Goal: Find contact information: Find contact information

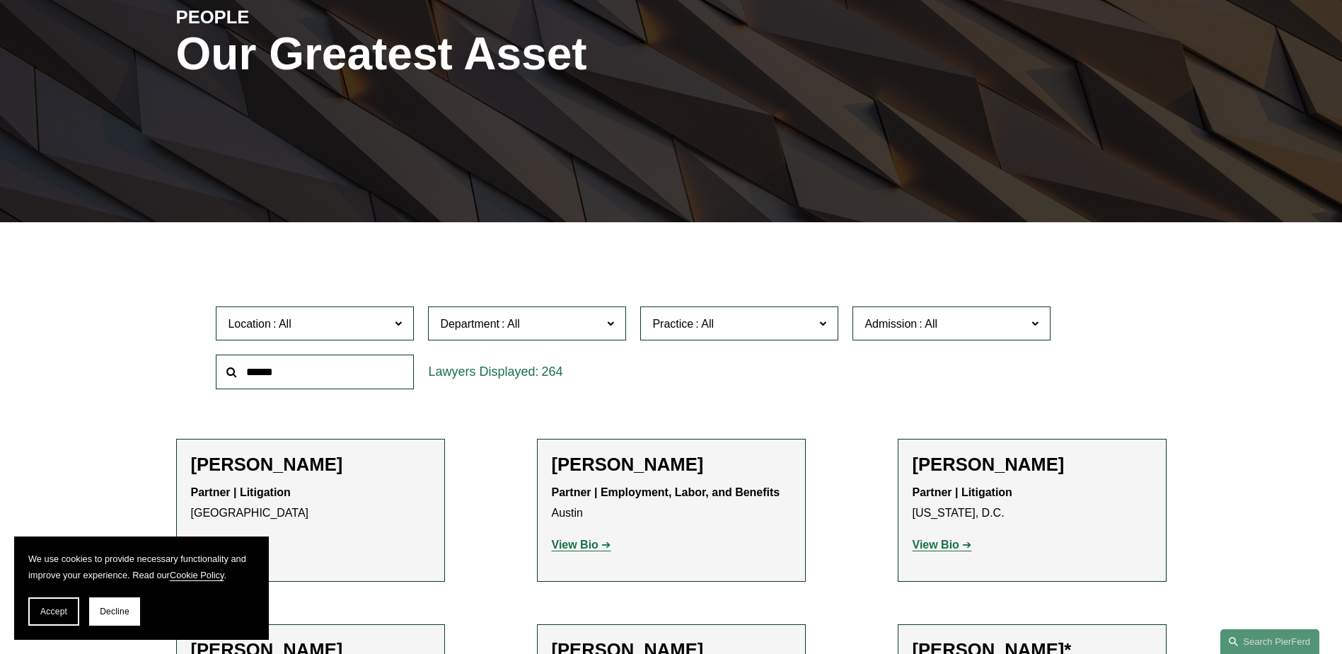
scroll to position [283, 0]
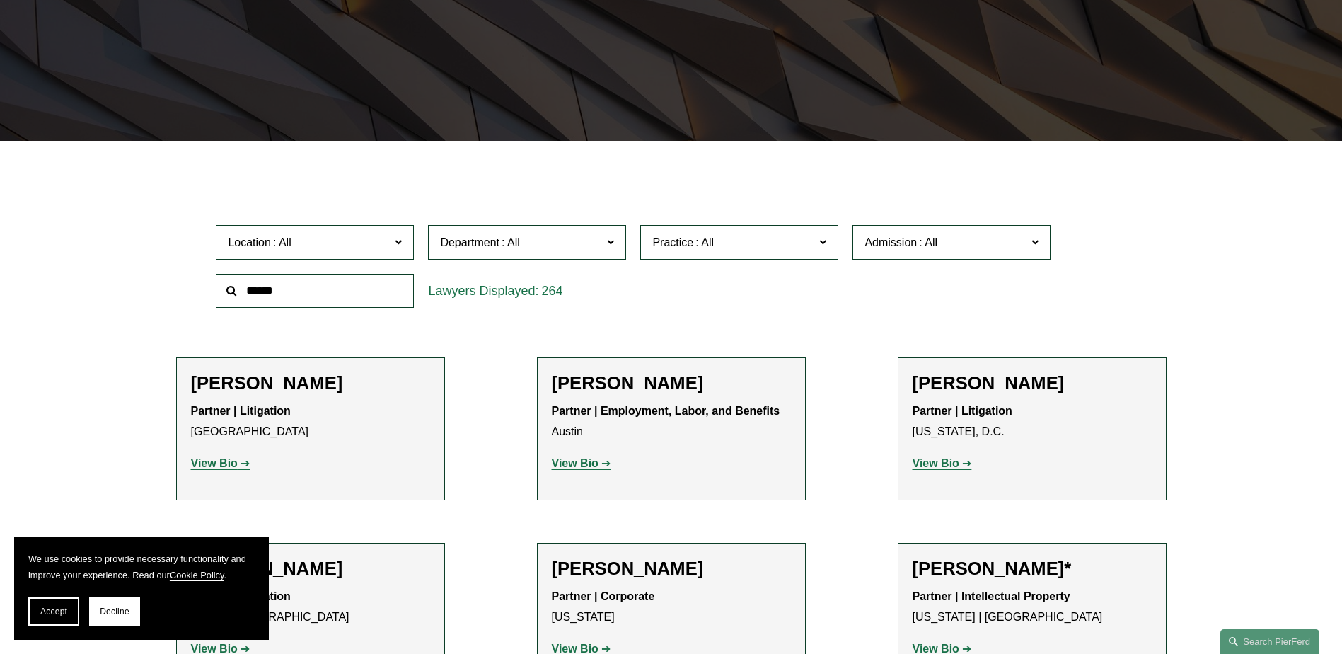
click at [517, 246] on span at bounding box center [510, 242] width 23 height 12
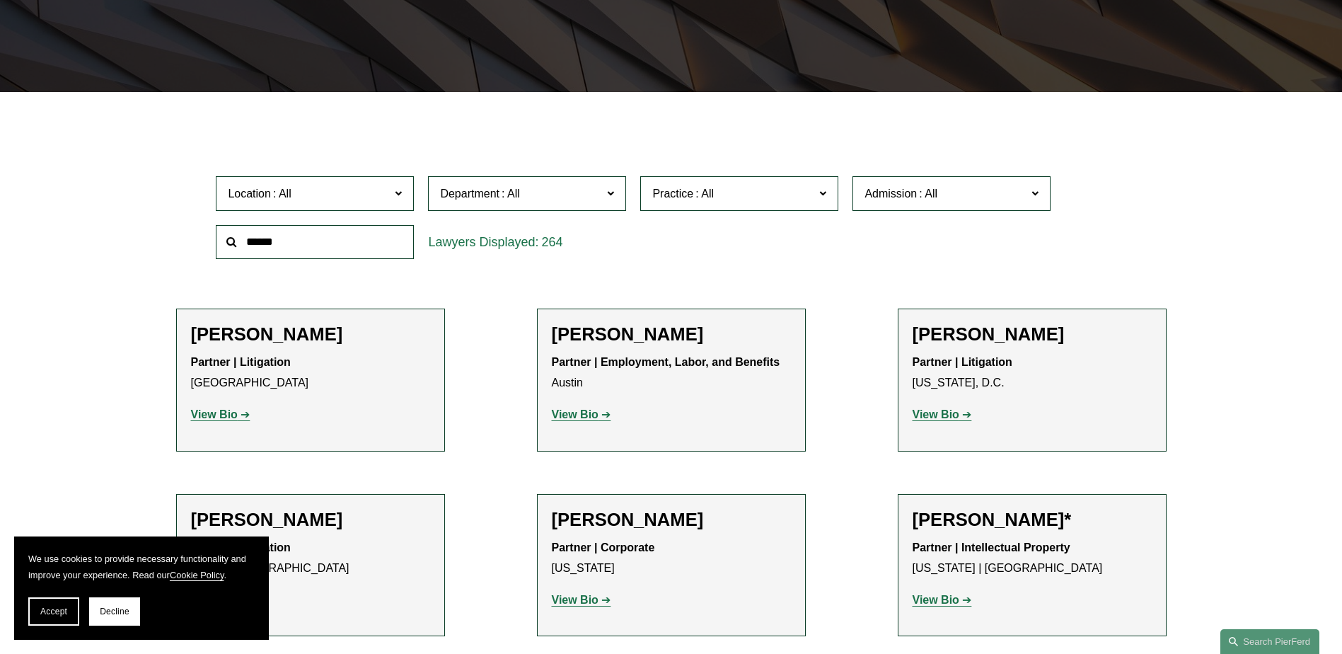
scroll to position [354, 0]
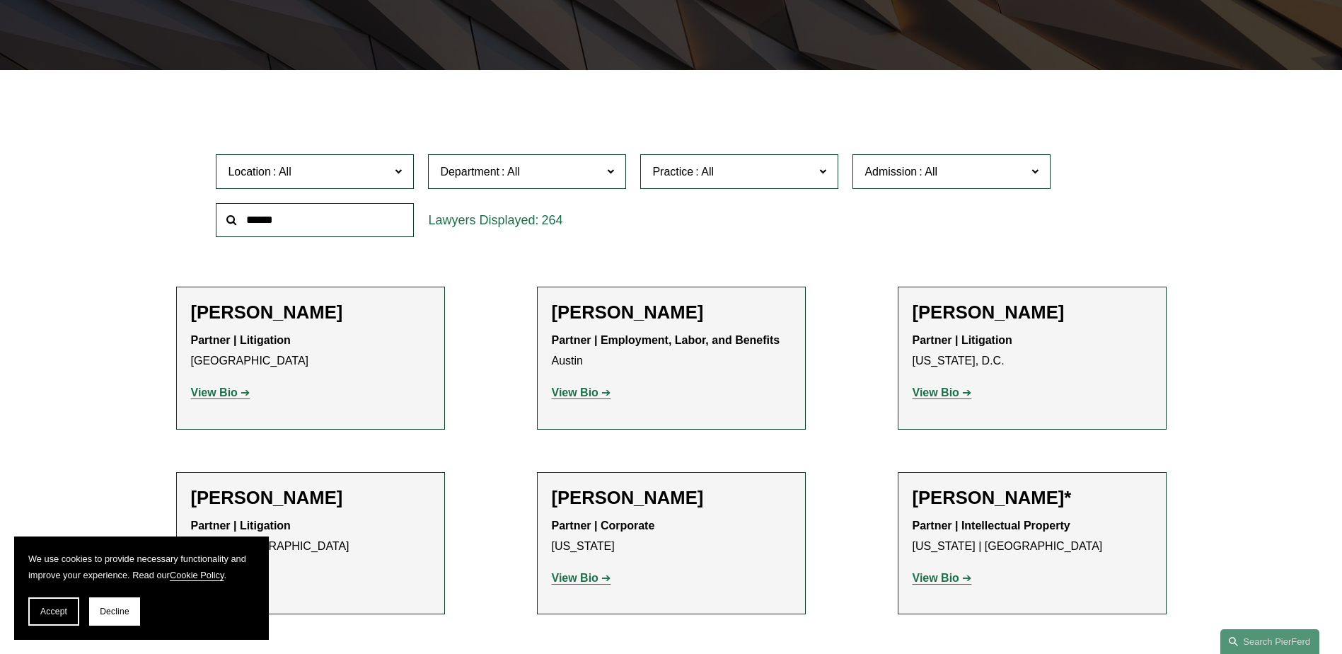
click at [0, 0] on link "Litigation" at bounding box center [0, 0] width 0 height 0
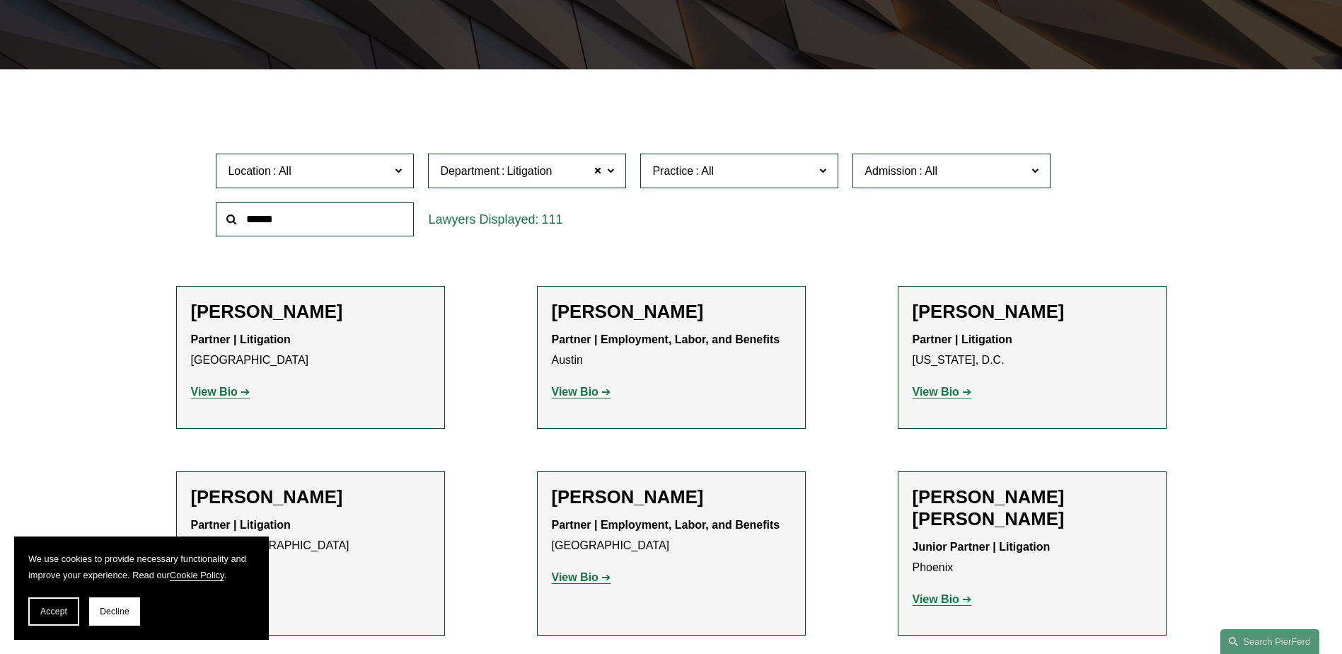
scroll to position [353, 0]
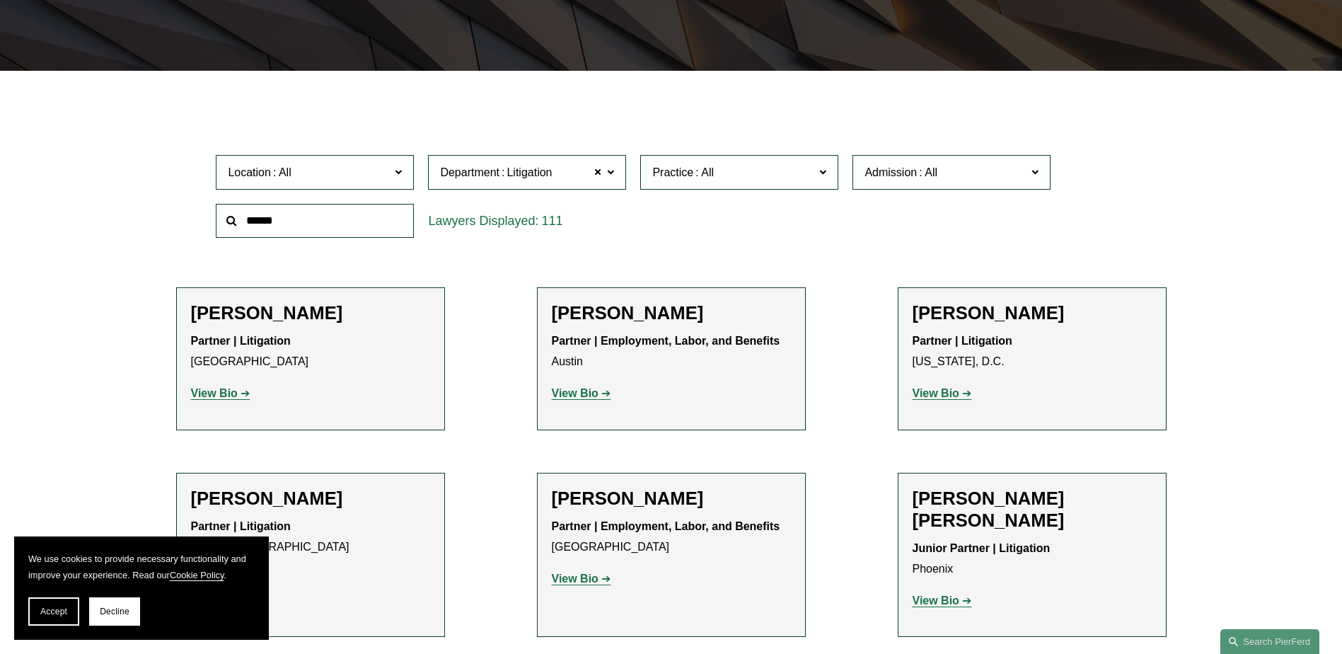
click at [688, 182] on span "Practice" at bounding box center [733, 172] width 162 height 19
click at [0, 0] on link "Commercial Litigation" at bounding box center [0, 0] width 0 height 0
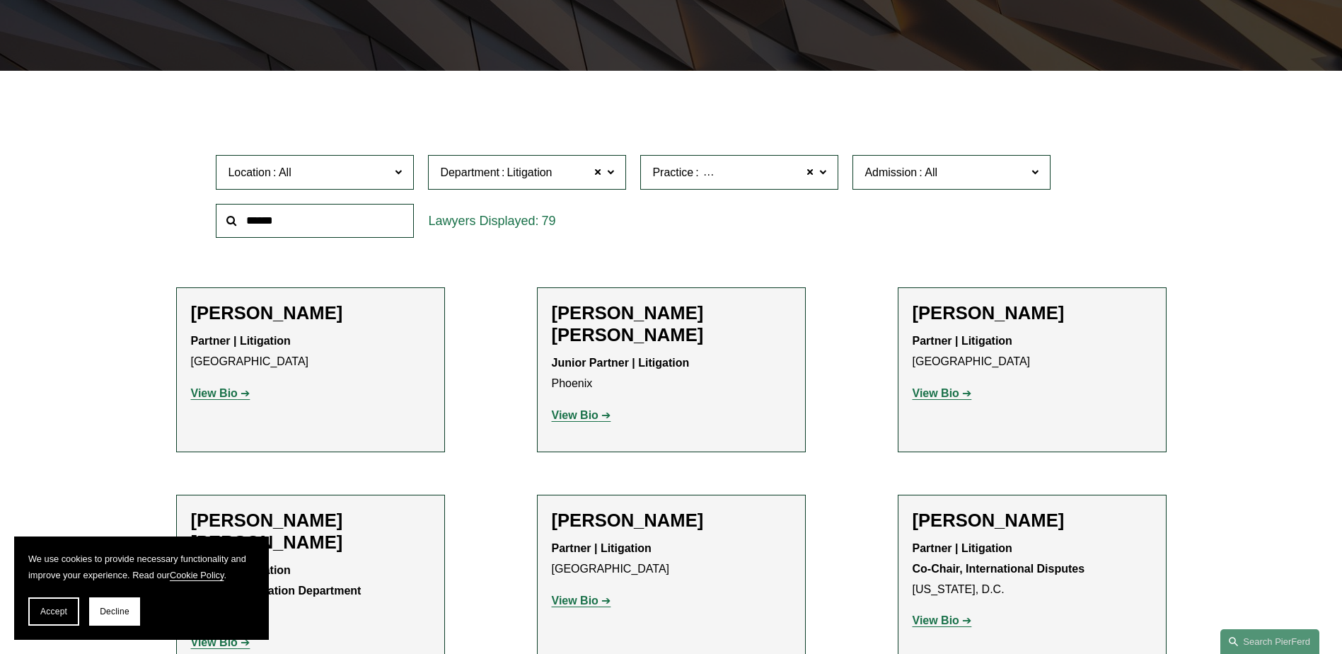
click at [342, 172] on span "Location" at bounding box center [309, 172] width 162 height 19
click at [0, 0] on link "[GEOGRAPHIC_DATA]" at bounding box center [0, 0] width 0 height 0
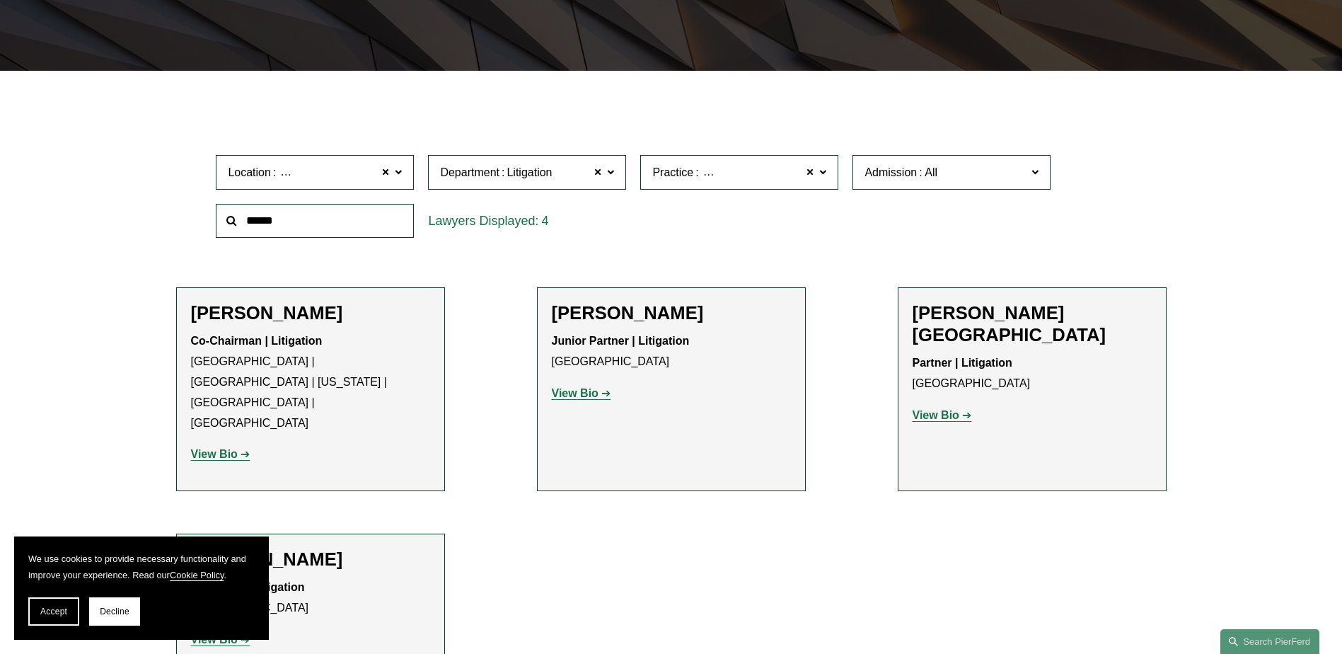
click at [579, 393] on strong "View Bio" at bounding box center [575, 393] width 47 height 12
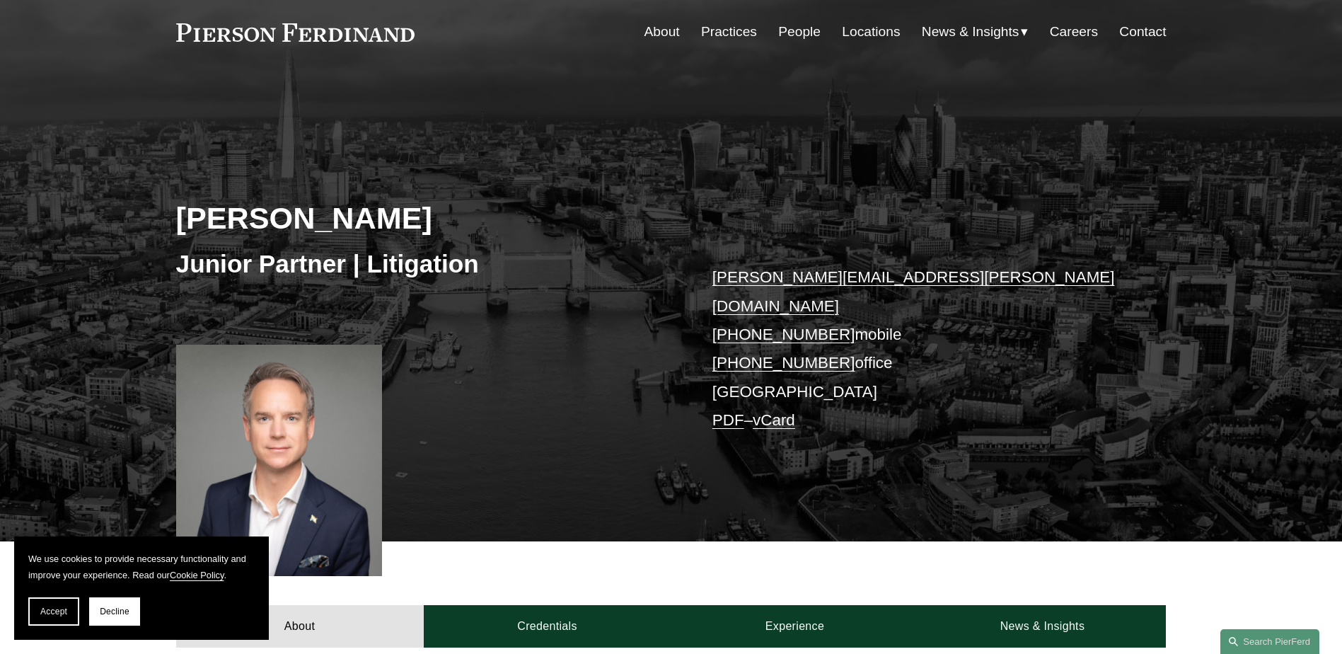
scroll to position [141, 0]
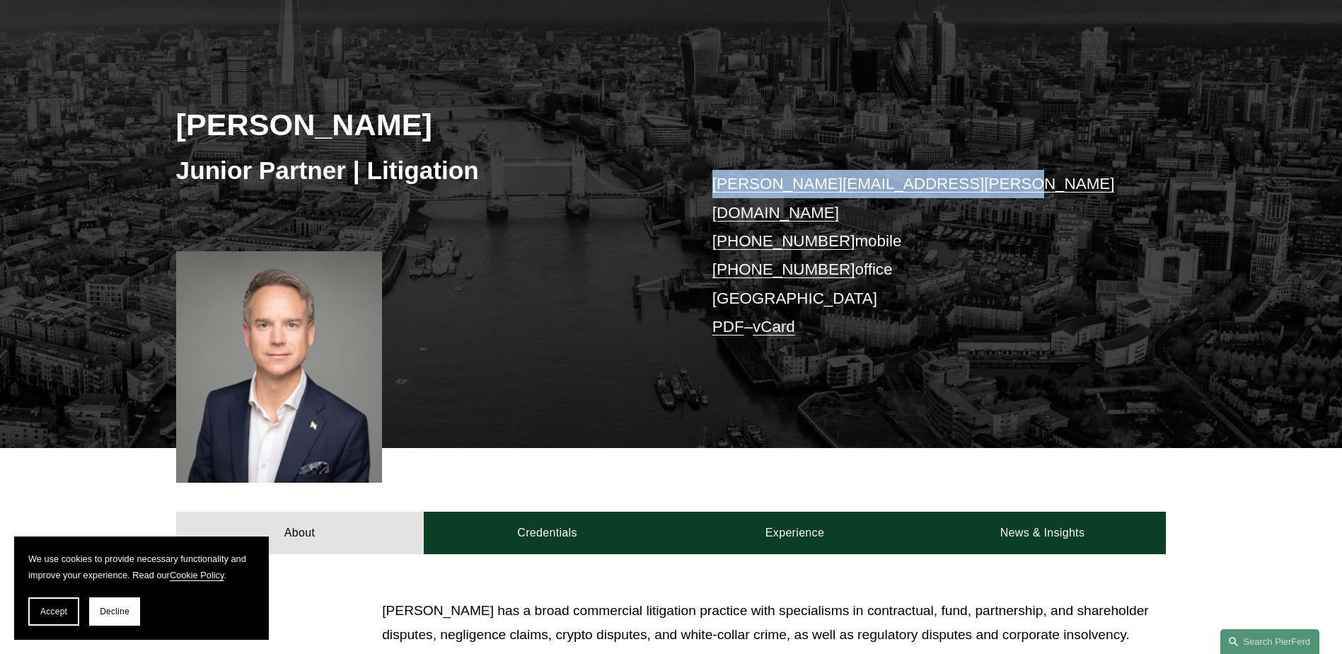
drag, startPoint x: 990, startPoint y: 187, endPoint x: 715, endPoint y: 189, distance: 274.5
click at [715, 189] on p "daniel.hayward-hughes@pierferd.com +44 73 5605 9422 mobile +44 20 4591 0429 off…" at bounding box center [918, 255] width 412 height 171
copy link "daniel.hayward-hughes@pierferd.com"
